Goal: Task Accomplishment & Management: Manage account settings

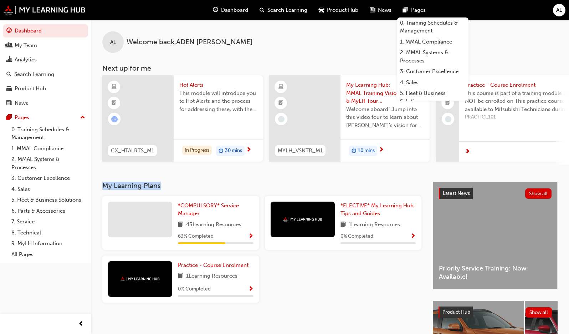
drag, startPoint x: 103, startPoint y: 187, endPoint x: 175, endPoint y: 189, distance: 71.7
click at [175, 189] on h3 "My Learning Plans" at bounding box center [261, 186] width 319 height 8
click at [178, 188] on h3 "My Learning Plans" at bounding box center [261, 186] width 319 height 8
drag, startPoint x: 208, startPoint y: 237, endPoint x: 229, endPoint y: 241, distance: 21.1
click at [227, 241] on div "63 % Completed" at bounding box center [216, 236] width 76 height 9
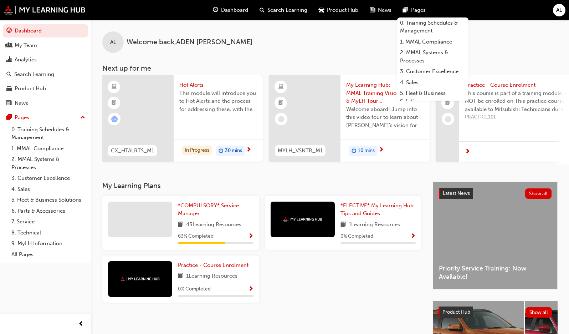
click at [356, 267] on div "*COMPULSORY* Service Manager 43 Learning Resources 63 % Completed *ELECTIVE* My…" at bounding box center [262, 252] width 325 height 112
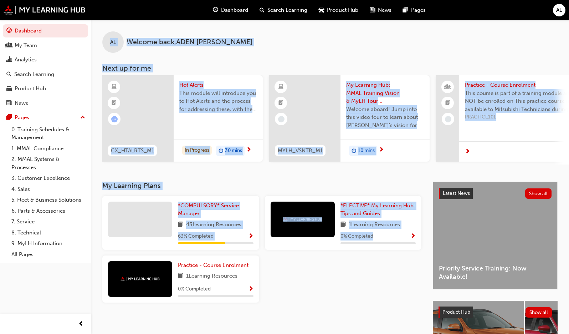
drag, startPoint x: 378, startPoint y: 294, endPoint x: 88, endPoint y: 99, distance: 349.5
click at [54, 0] on html "Your version of Internet Explorer is outdated and not supported. Please upgrade…" at bounding box center [284, 167] width 569 height 334
click at [328, 267] on div "My Learning Plans *COMPULSORY* Service Manager 43 Learning Resources 63 % Compl…" at bounding box center [267, 292] width 331 height 221
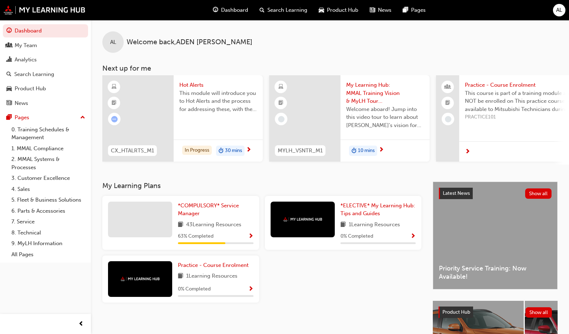
click at [224, 24] on div "AL Welcome back , [PERSON_NAME] Next up for me CX_HTALRTS_M1 Hot Alerts This mo…" at bounding box center [330, 211] width 478 height 383
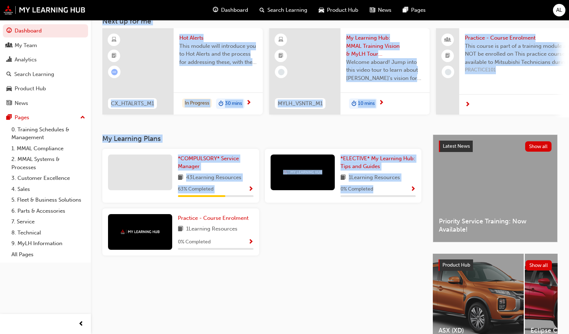
scroll to position [92, 0]
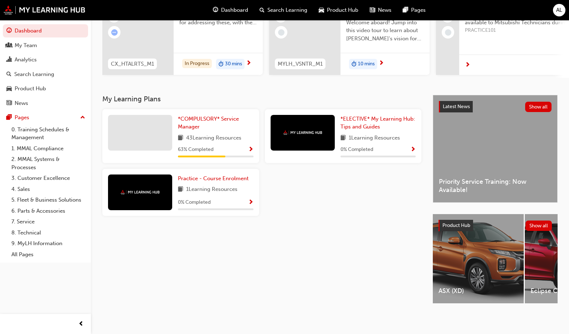
click at [311, 249] on div "My Learning Plans *COMPULSORY* Service Manager 43 Learning Resources 63 % Compl…" at bounding box center [267, 205] width 331 height 221
click at [331, 254] on div "My Learning Plans *COMPULSORY* Service Manager 43 Learning Resources 63 % Compl…" at bounding box center [267, 205] width 331 height 221
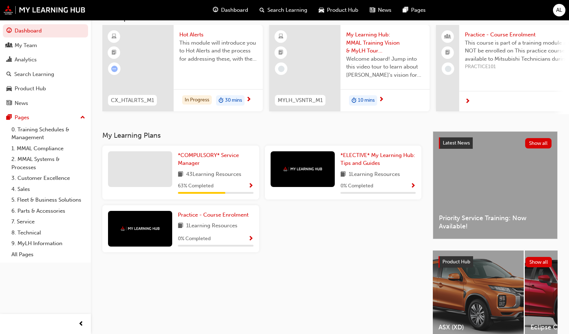
scroll to position [0, 0]
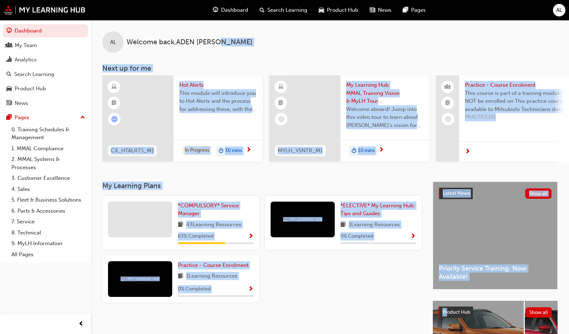
drag, startPoint x: 226, startPoint y: 30, endPoint x: 447, endPoint y: 310, distance: 356.3
click at [356, 267] on div "AL Welcome back , [PERSON_NAME] Next up for me CX_HTALRTS_M1 Hot Alerts This mo…" at bounding box center [330, 211] width 478 height 383
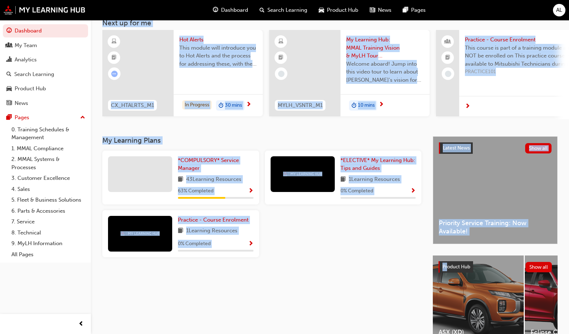
scroll to position [71, 0]
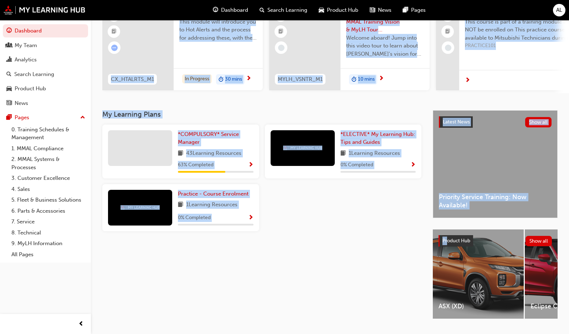
click at [356, 267] on div "My Learning Plans *COMPULSORY* Service Manager 43 Learning Resources 63 % Compl…" at bounding box center [267, 220] width 331 height 221
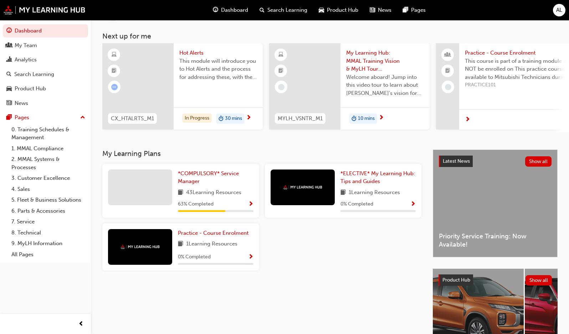
scroll to position [0, 0]
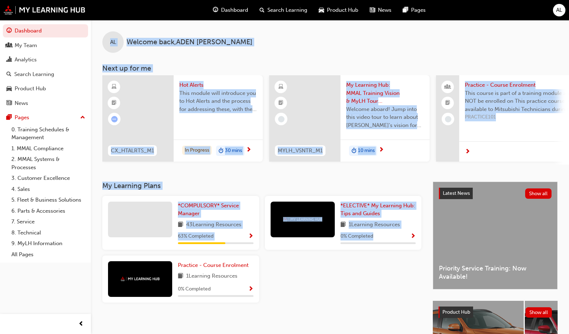
drag, startPoint x: 344, startPoint y: 256, endPoint x: 111, endPoint y: -34, distance: 371.6
click at [111, 0] on html "Your version of Internet Explorer is outdated and not supported. Please upgrade…" at bounding box center [284, 167] width 569 height 334
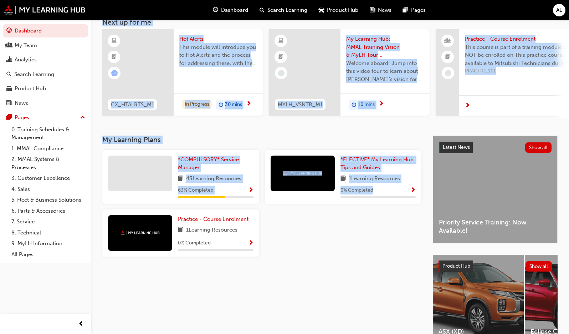
scroll to position [92, 0]
